Goal: Information Seeking & Learning: Find specific fact

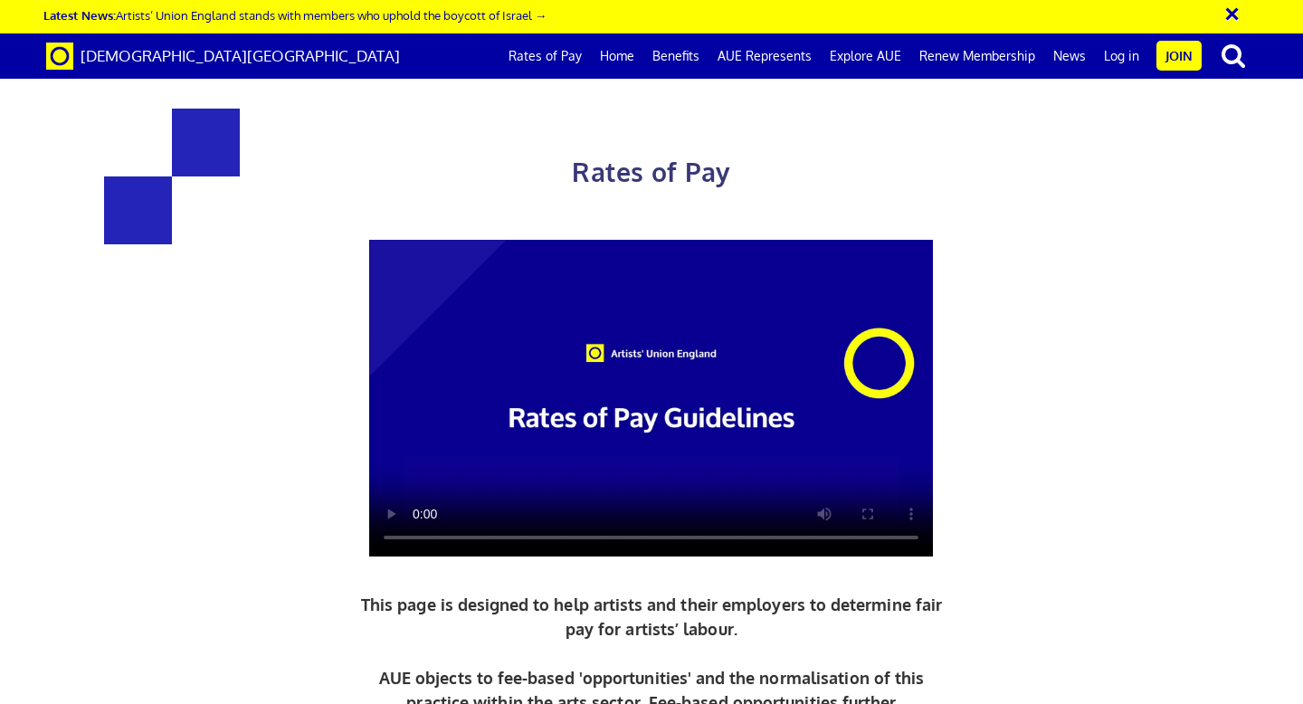
scroll to position [809, 0]
drag, startPoint x: 347, startPoint y: 443, endPoint x: 512, endPoint y: 452, distance: 164.9
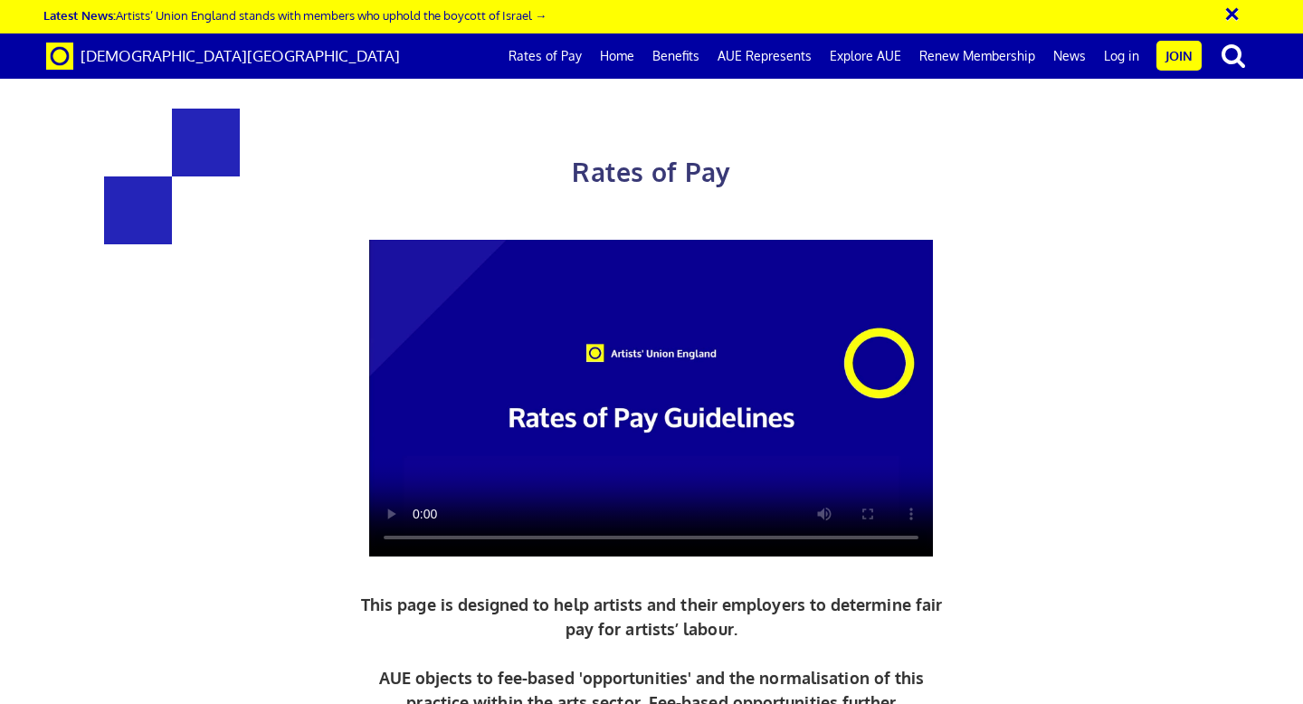
scroll to position [1094, 0]
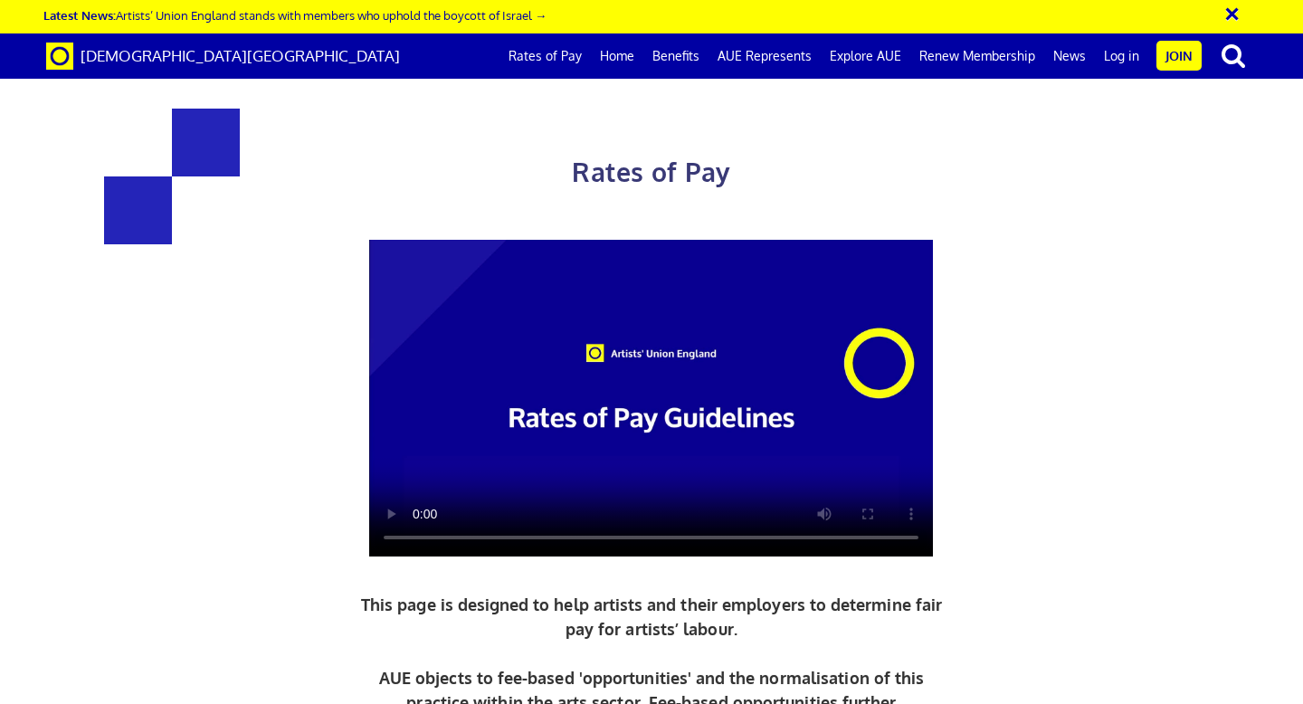
scroll to position [908, 0]
